Goal: Find specific page/section

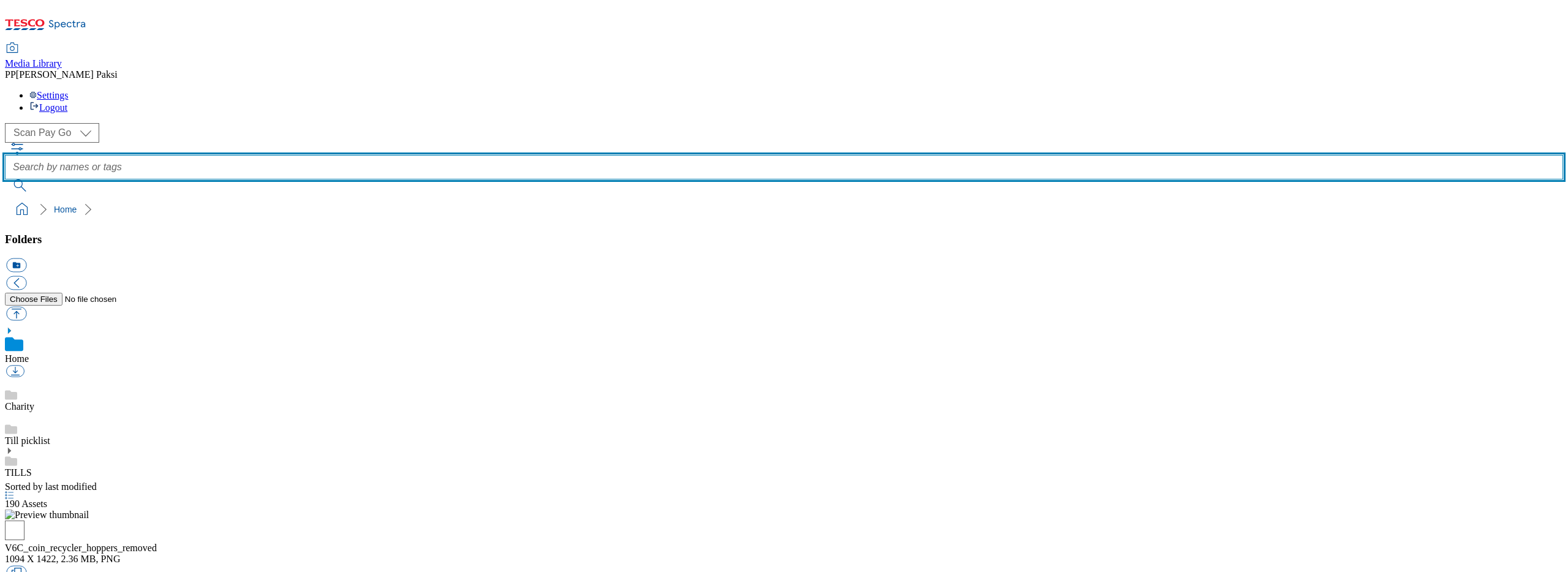
click at [622, 155] on input "text" at bounding box center [784, 167] width 1558 height 25
type input "_BUSY"
click at [5, 180] on button "submit" at bounding box center [21, 186] width 32 height 12
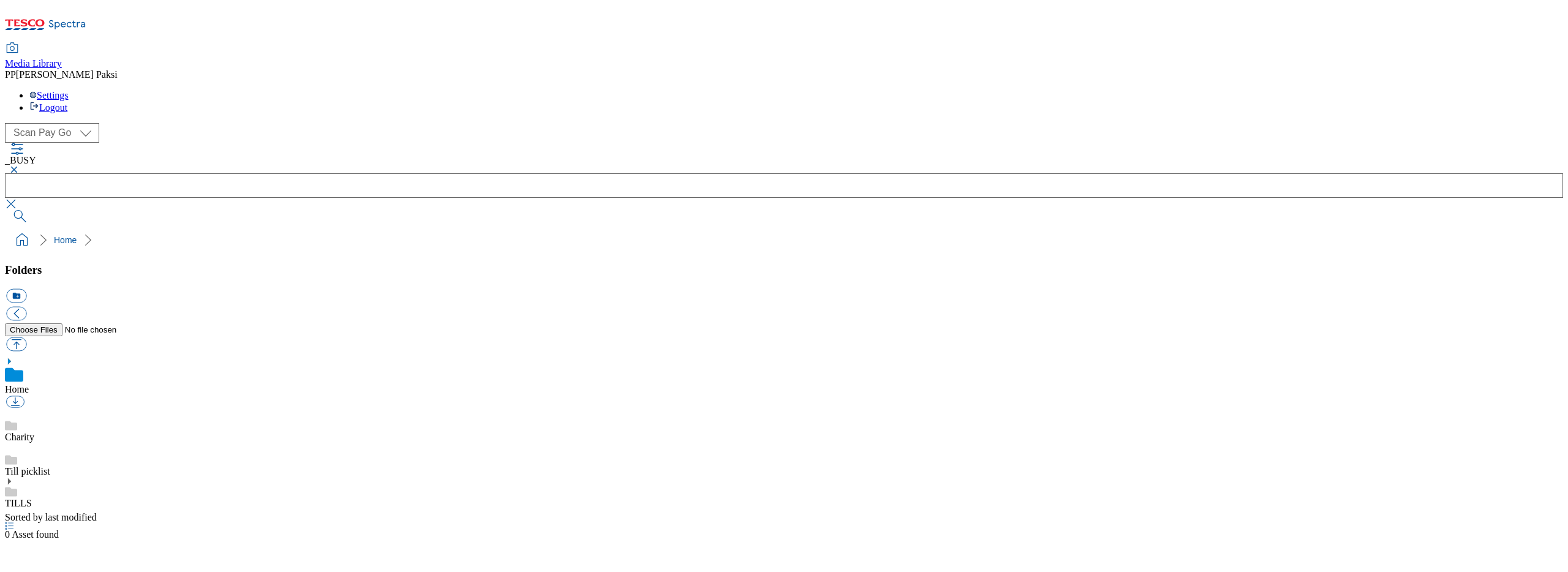
click at [20, 166] on button "button" at bounding box center [12, 170] width 15 height 7
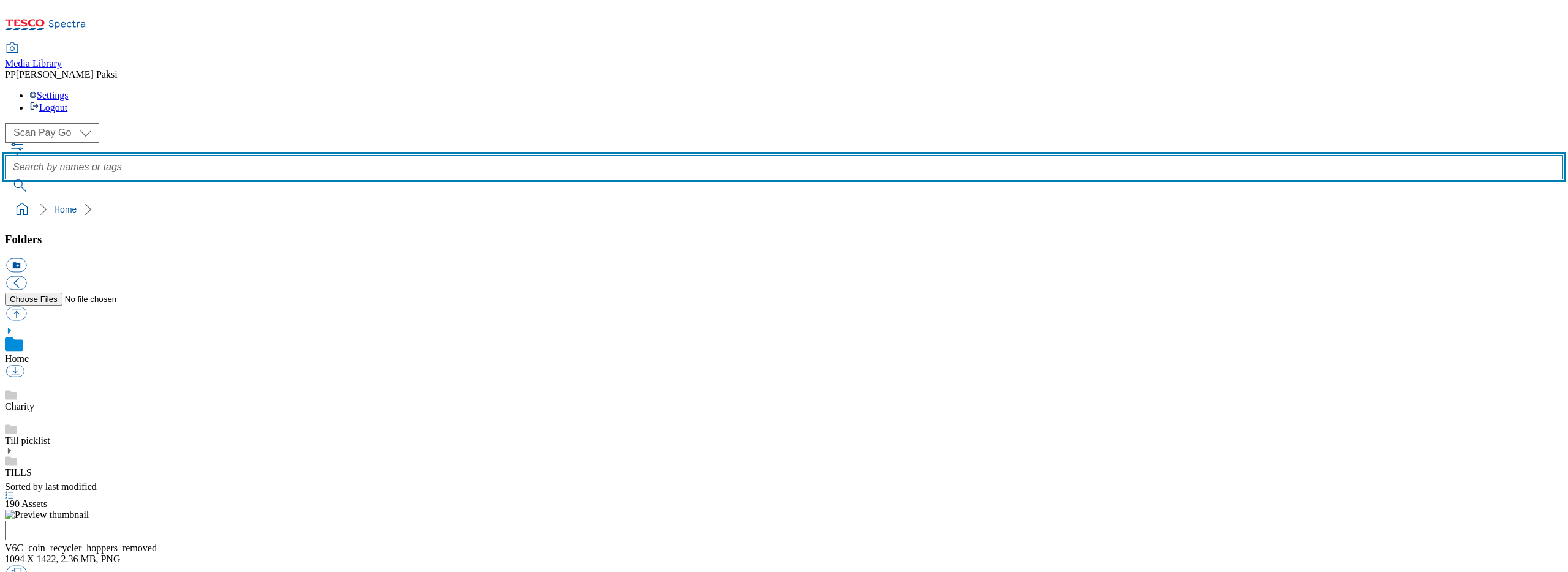
click at [582, 155] on input "text" at bounding box center [784, 167] width 1558 height 25
type input "busy"
click at [5, 180] on button "submit" at bounding box center [21, 186] width 32 height 12
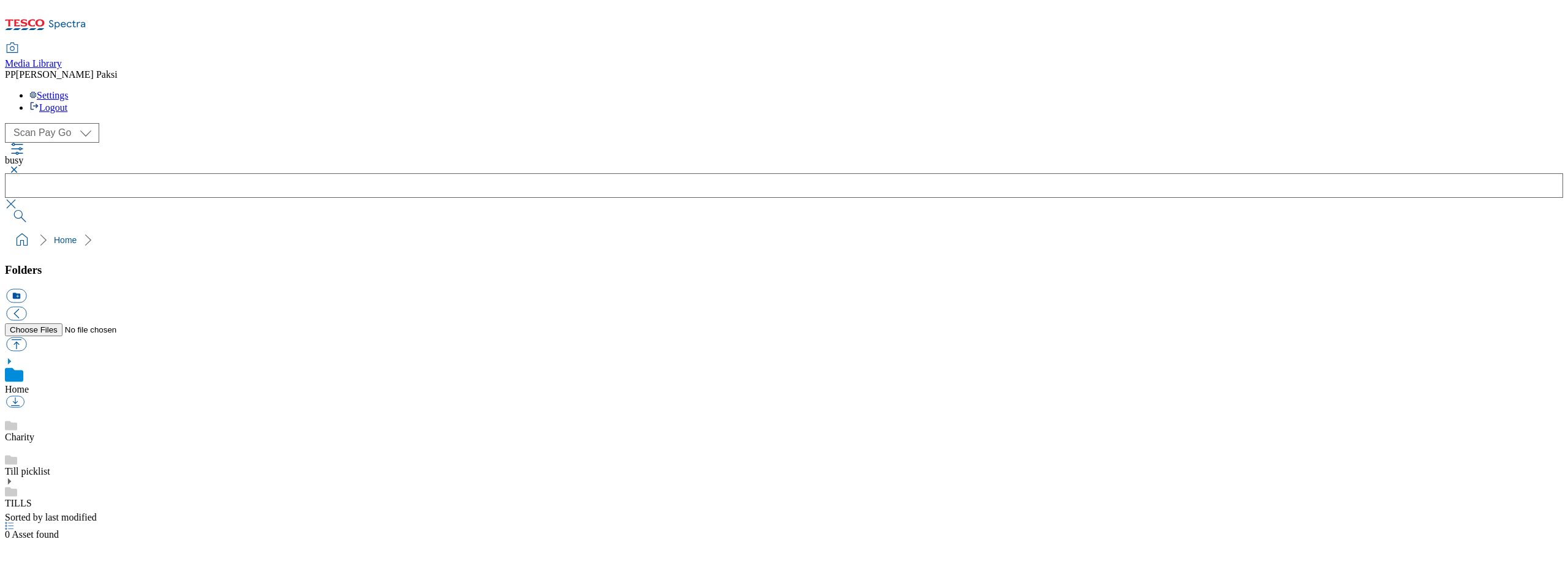
click at [20, 166] on button "button" at bounding box center [12, 170] width 15 height 7
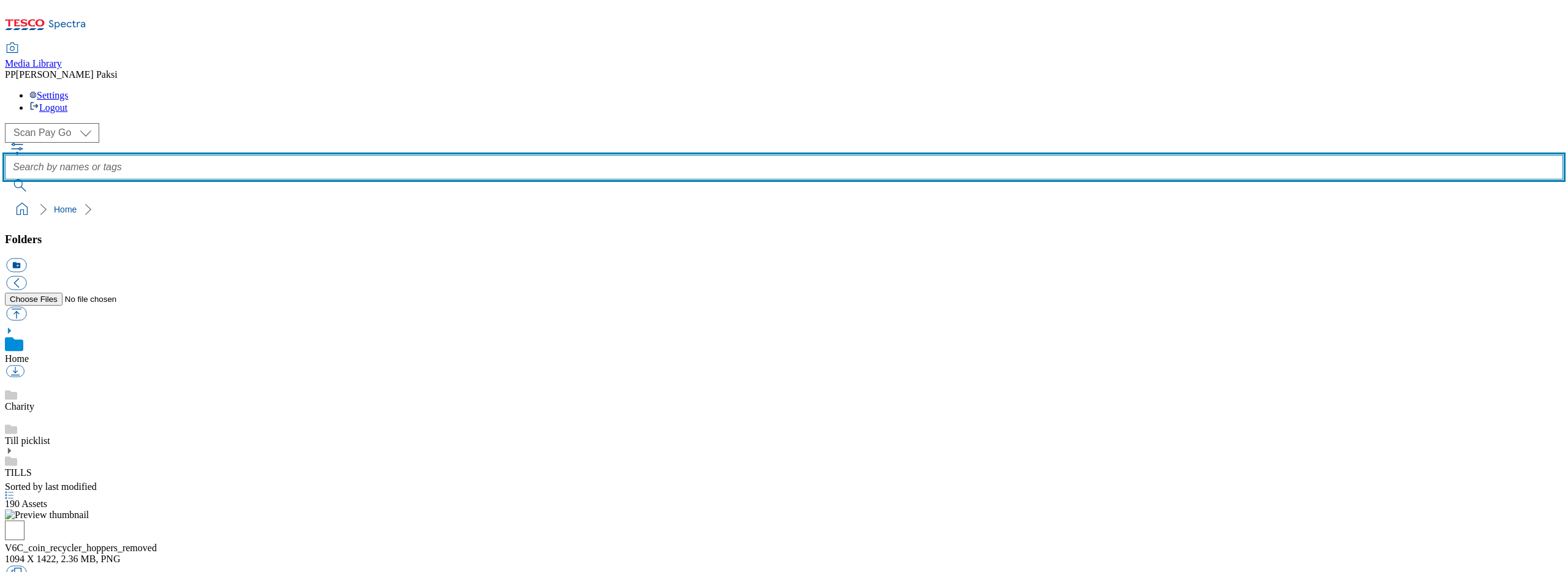
click at [556, 155] on input "text" at bounding box center [784, 167] width 1558 height 25
type input "resetting"
click at [5, 180] on button "submit" at bounding box center [21, 186] width 32 height 12
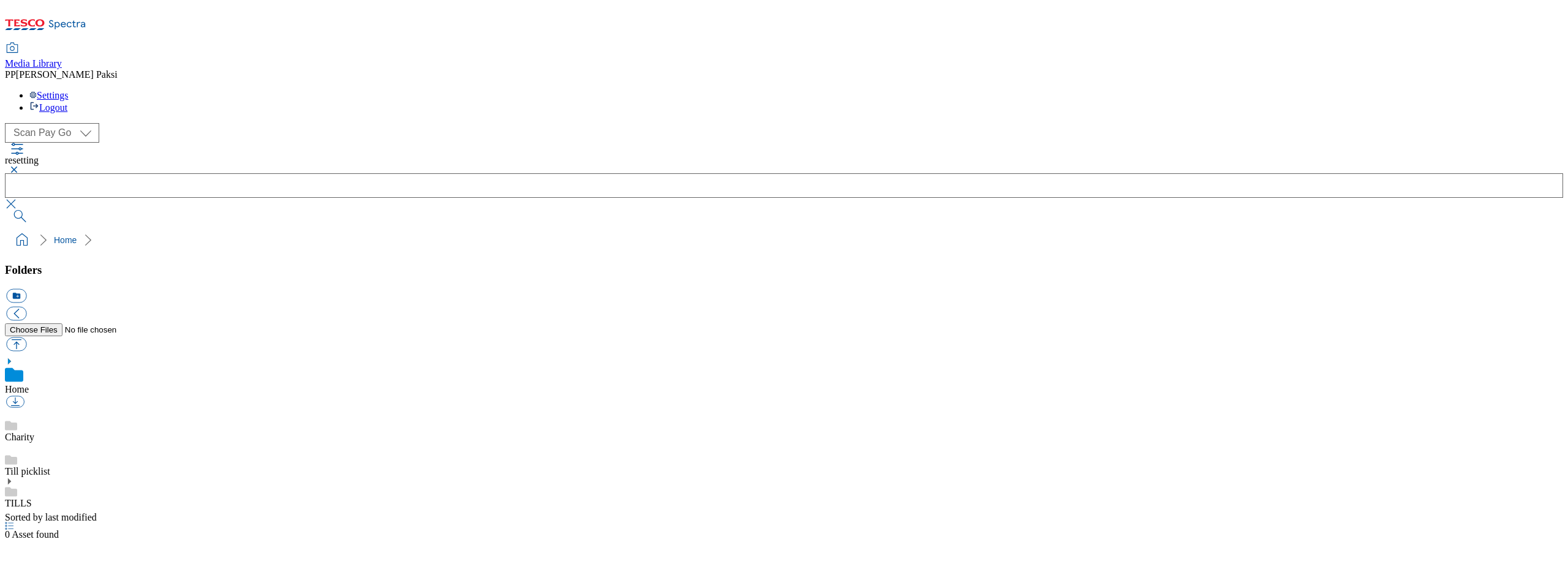
click at [20, 198] on button "button" at bounding box center [12, 204] width 15 height 12
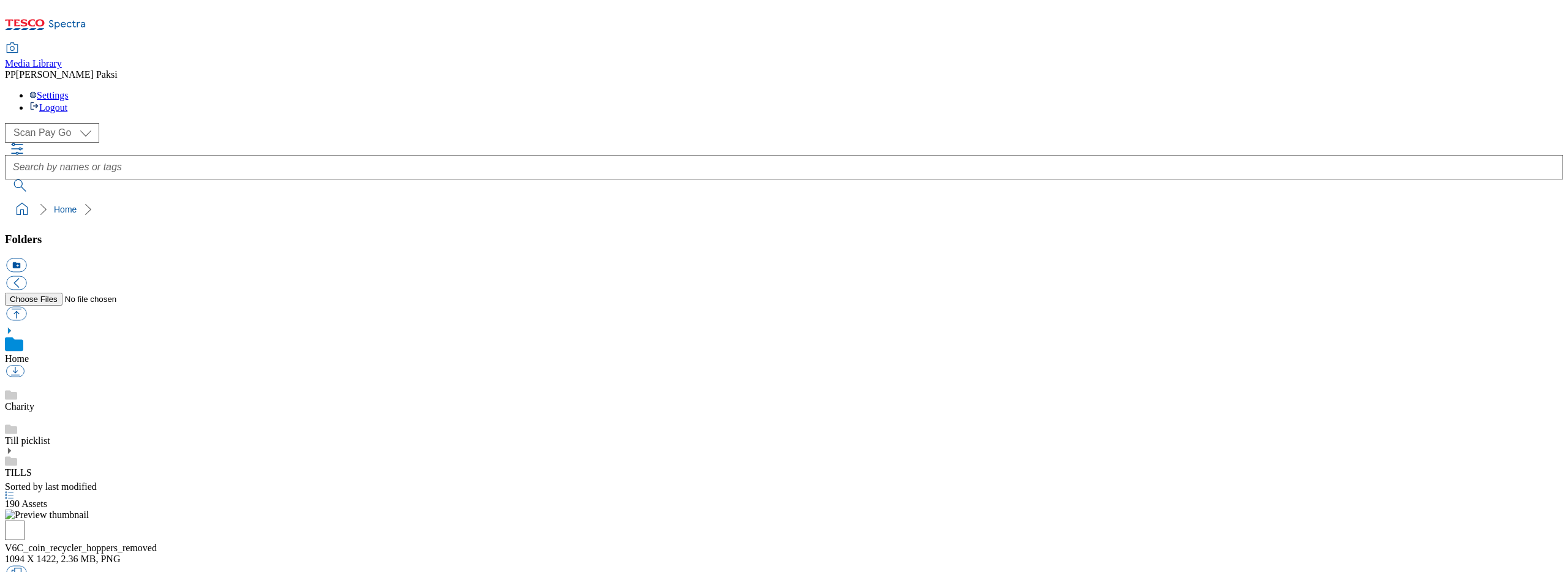
click at [332, 123] on div "( optional ) Scan Pay Go Tills Scan Pay Go" at bounding box center [784, 133] width 1558 height 20
